Goal: Task Accomplishment & Management: Manage account settings

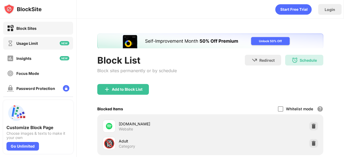
click at [29, 45] on div "Usage Limit" at bounding box center [27, 43] width 22 height 5
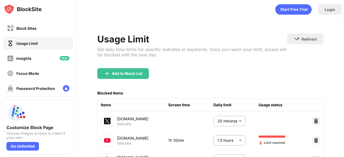
scroll to position [32, 0]
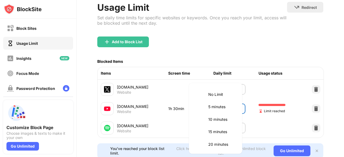
click at [231, 106] on body "Block Sites Usage Limit Insights Focus Mode Password Protection Custom Block Pa…" at bounding box center [172, 78] width 344 height 157
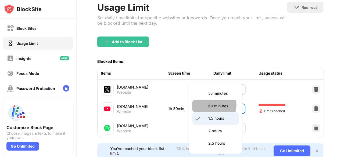
click at [213, 105] on p "60 minutes" at bounding box center [221, 106] width 27 height 6
type input "**"
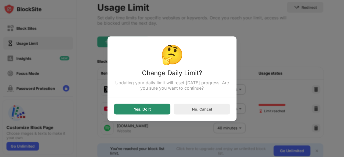
drag, startPoint x: 153, startPoint y: 115, endPoint x: 147, endPoint y: 110, distance: 8.4
click at [147, 110] on div "🤔 Change Daily Limit? Updating your daily limit will reset [DATE] progress. Are…" at bounding box center [172, 78] width 129 height 85
click at [147, 110] on div "Yes, Do It" at bounding box center [142, 109] width 17 height 4
